Goal: Task Accomplishment & Management: Use online tool/utility

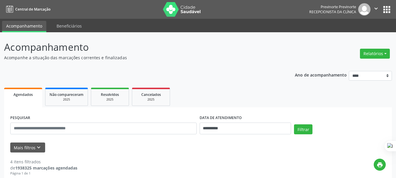
click at [365, 49] on button "Relatórios" at bounding box center [375, 54] width 30 height 10
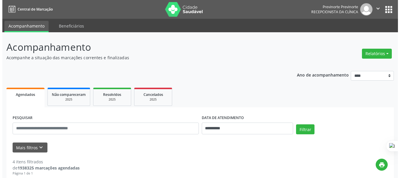
scroll to position [29, 0]
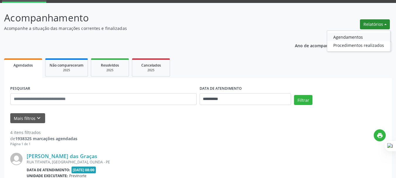
click at [351, 37] on link "Agendamentos" at bounding box center [358, 37] width 63 height 8
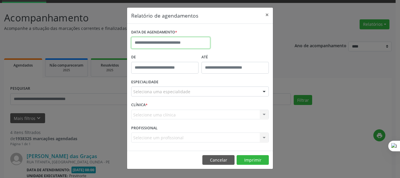
click at [170, 41] on input "text" at bounding box center [170, 43] width 79 height 12
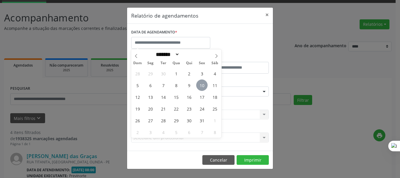
click at [200, 86] on span "10" at bounding box center [201, 84] width 11 height 11
type input "**********"
click at [202, 86] on span "10" at bounding box center [201, 84] width 11 height 11
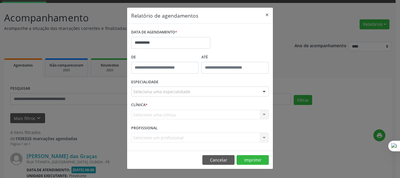
click at [203, 85] on div "ESPECIALIDADE Seleciona uma especialidade Todas as especialidades Alergologia A…" at bounding box center [200, 89] width 141 height 23
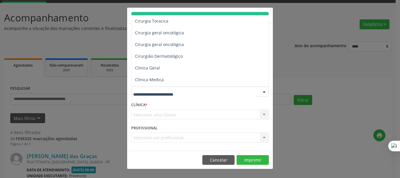
scroll to position [176, 0]
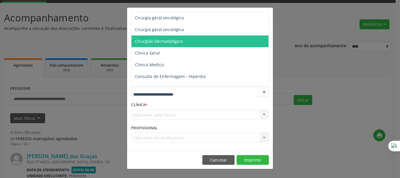
click at [155, 40] on span "Cirurgião Dermatológico" at bounding box center [159, 41] width 48 height 6
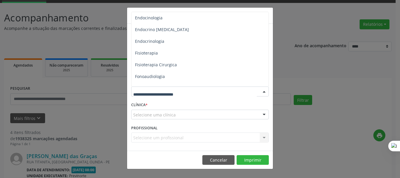
scroll to position [264, 0]
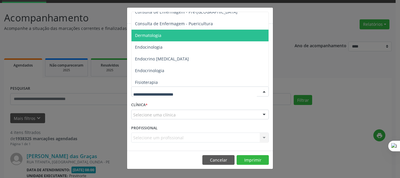
click at [150, 36] on span "Dermatologia" at bounding box center [148, 36] width 26 height 6
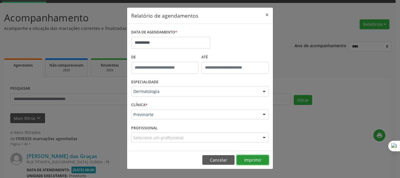
click at [253, 158] on button "Imprimir" at bounding box center [253, 160] width 32 height 10
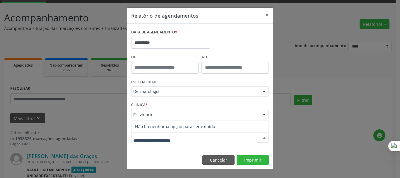
click at [168, 138] on input "text" at bounding box center [195, 141] width 124 height 12
click at [236, 128] on span "Não há nenhuma opção para ser exibida." at bounding box center [200, 127] width 137 height 12
click at [157, 42] on input "**********" at bounding box center [170, 43] width 79 height 12
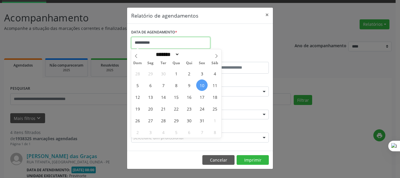
click at [157, 42] on input "**********" at bounding box center [170, 43] width 79 height 12
click at [202, 82] on span "10" at bounding box center [201, 84] width 11 height 11
type input "**********"
click at [202, 82] on span "10" at bounding box center [201, 84] width 11 height 11
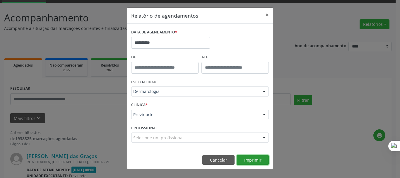
click at [256, 160] on button "Imprimir" at bounding box center [253, 160] width 32 height 10
